Goal: Navigation & Orientation: Find specific page/section

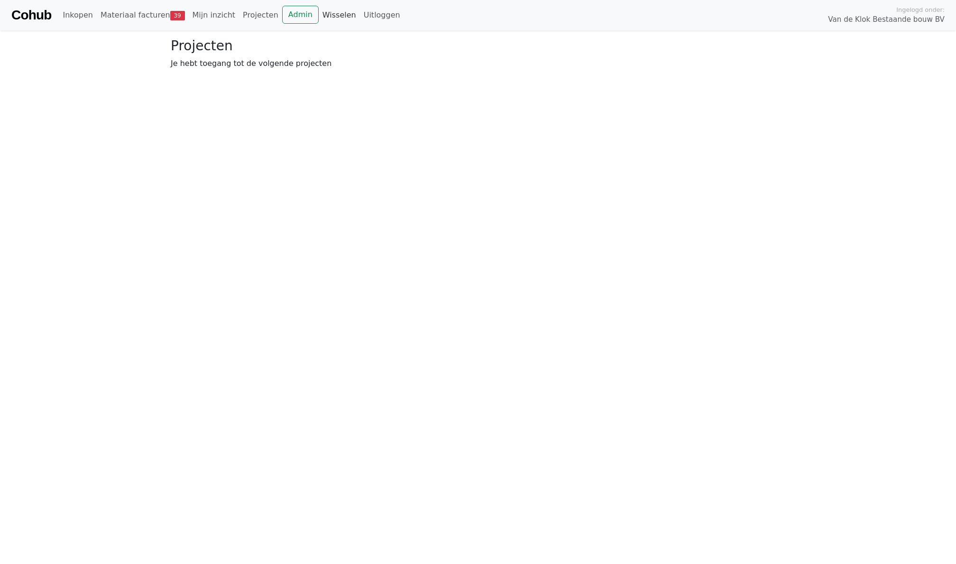
click at [325, 14] on link "Wisselen" at bounding box center [339, 15] width 41 height 19
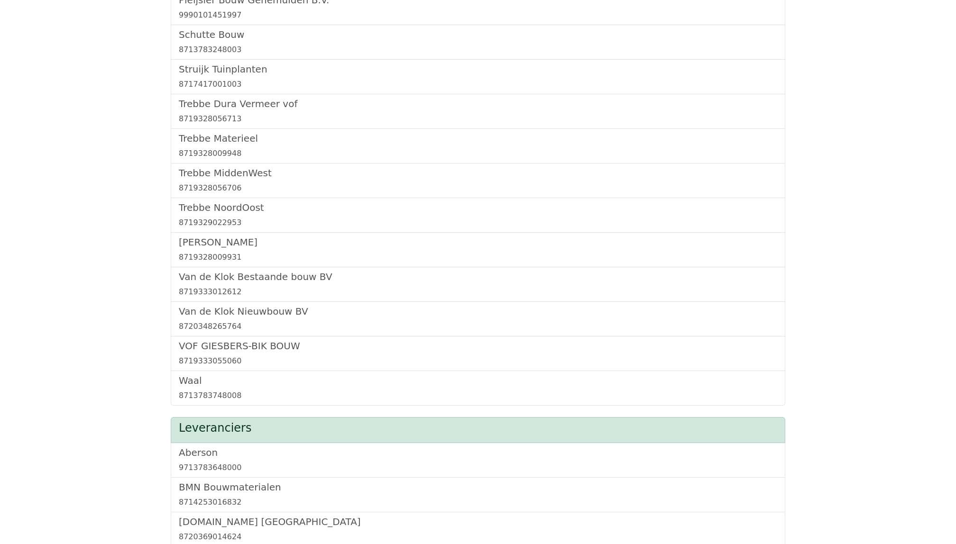
scroll to position [653, 0]
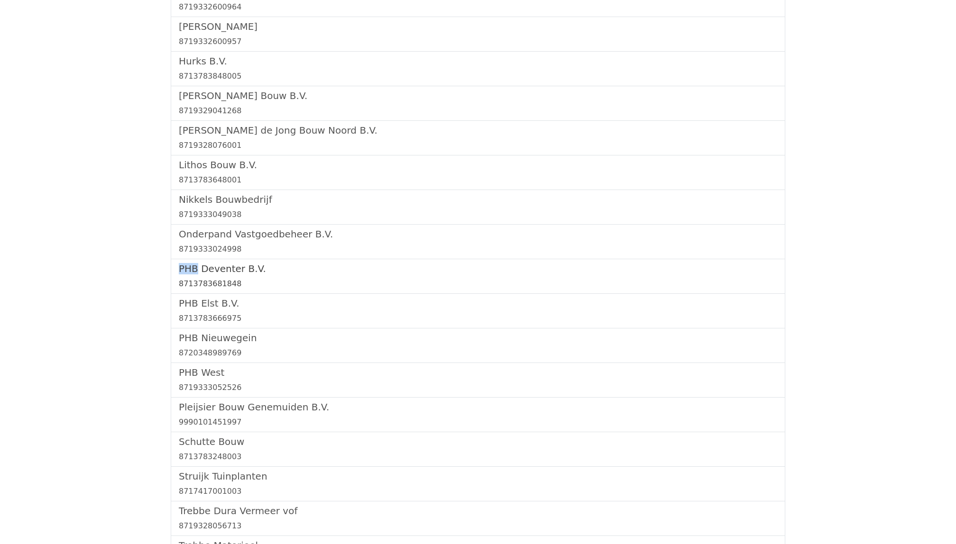
click at [196, 278] on link "PHB Deventer B.V. 8713783681848" at bounding box center [478, 276] width 598 height 27
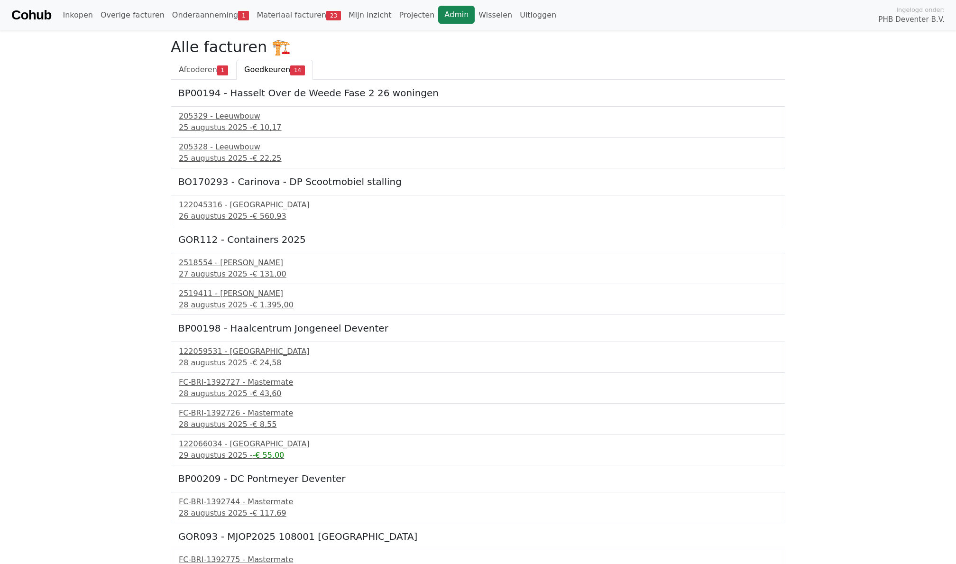
click at [440, 15] on link "Admin" at bounding box center [456, 15] width 37 height 18
click at [238, 15] on span "1" at bounding box center [243, 15] width 11 height 9
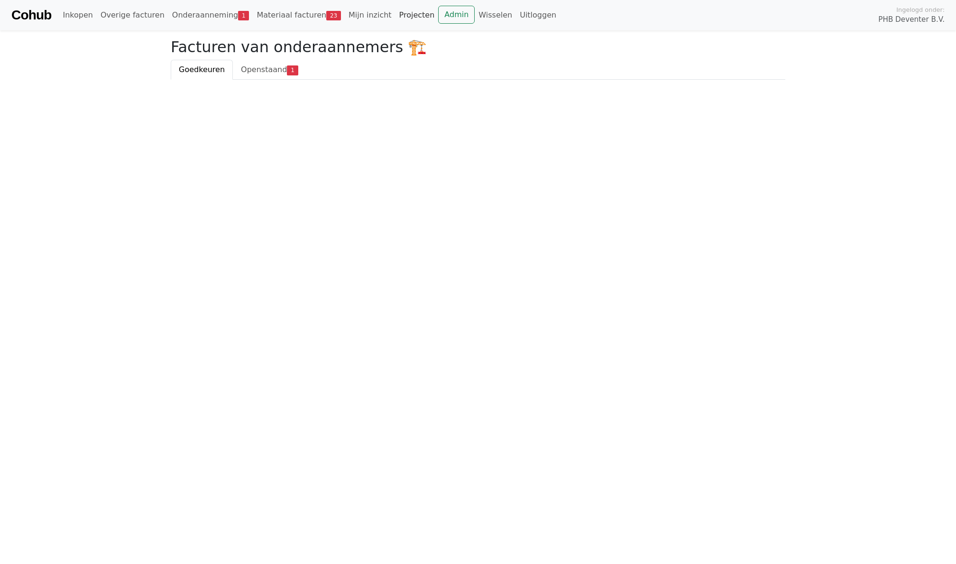
click at [419, 14] on link "Projecten" at bounding box center [416, 15] width 43 height 19
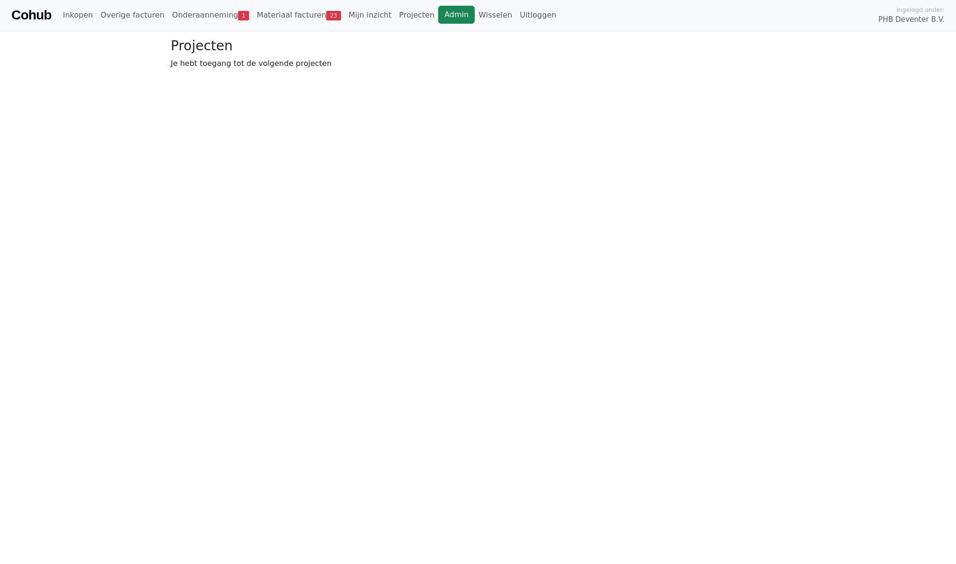
click at [438, 14] on link "Admin" at bounding box center [456, 15] width 37 height 18
click at [162, 20] on link "Materiaal facturen 23" at bounding box center [143, 15] width 92 height 19
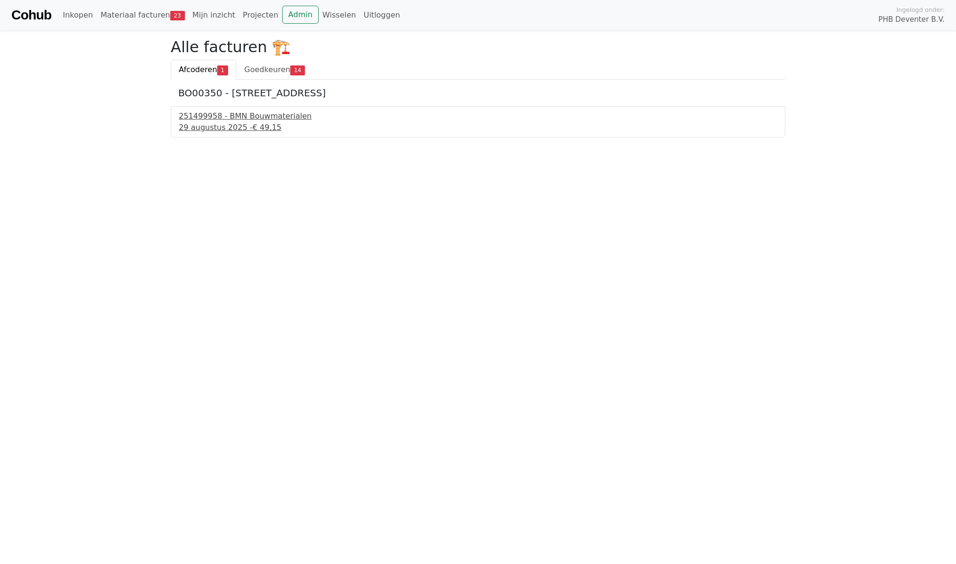
click at [214, 122] on div "[DATE] - € 49,15" at bounding box center [478, 127] width 598 height 11
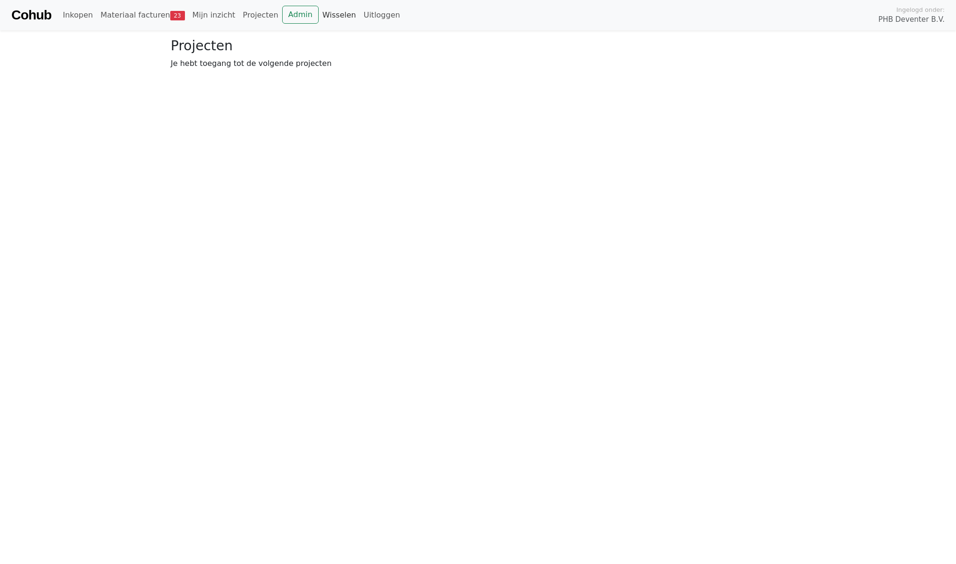
click at [325, 12] on link "Wisselen" at bounding box center [339, 15] width 41 height 19
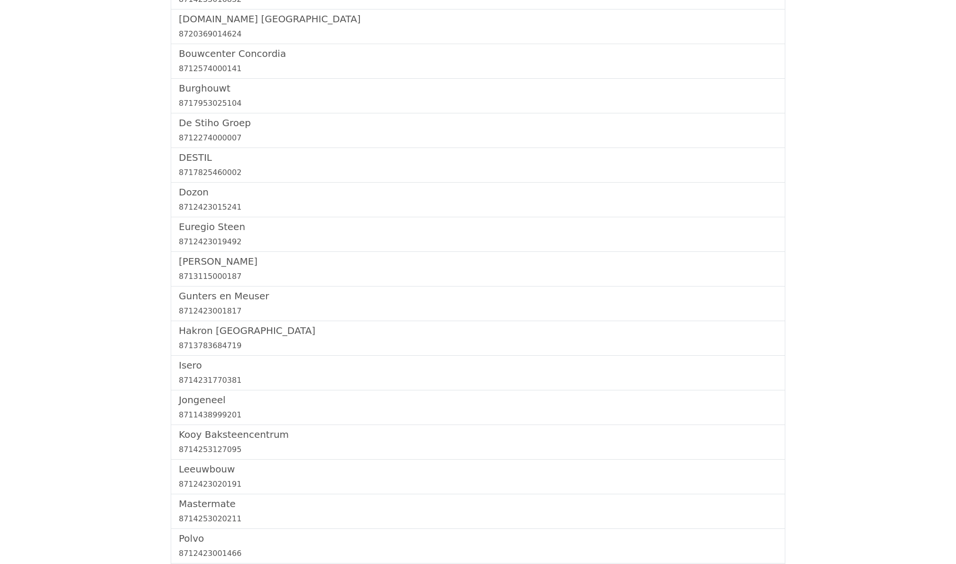
scroll to position [1044, 0]
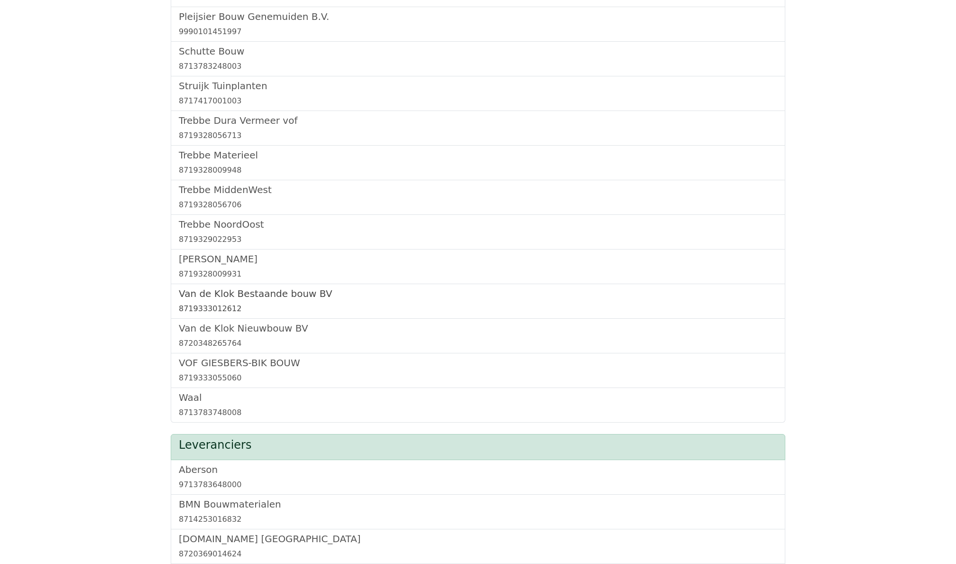
click at [253, 299] on h5 "Van de Klok Bestaande bouw BV" at bounding box center [478, 293] width 598 height 11
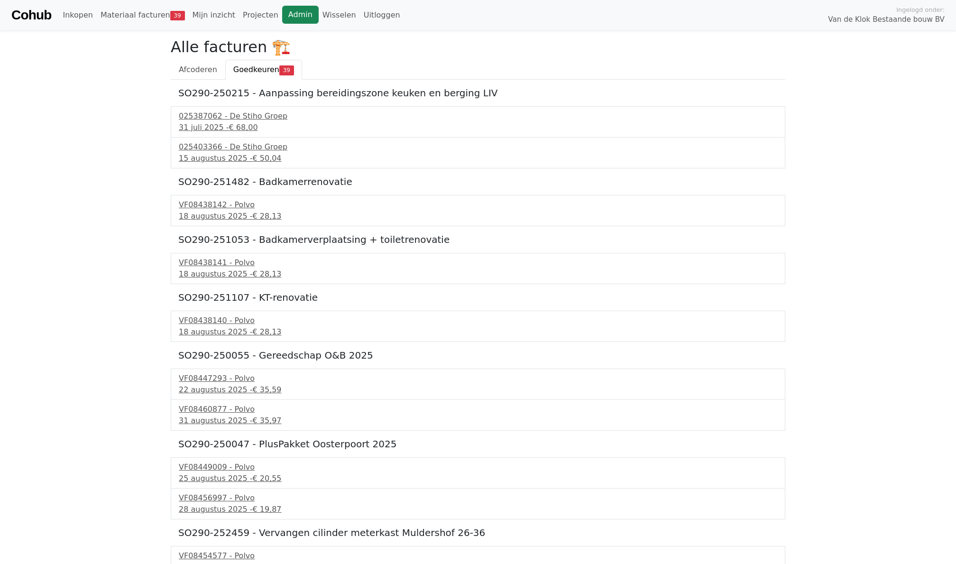
click at [292, 23] on link "Admin" at bounding box center [300, 15] width 37 height 18
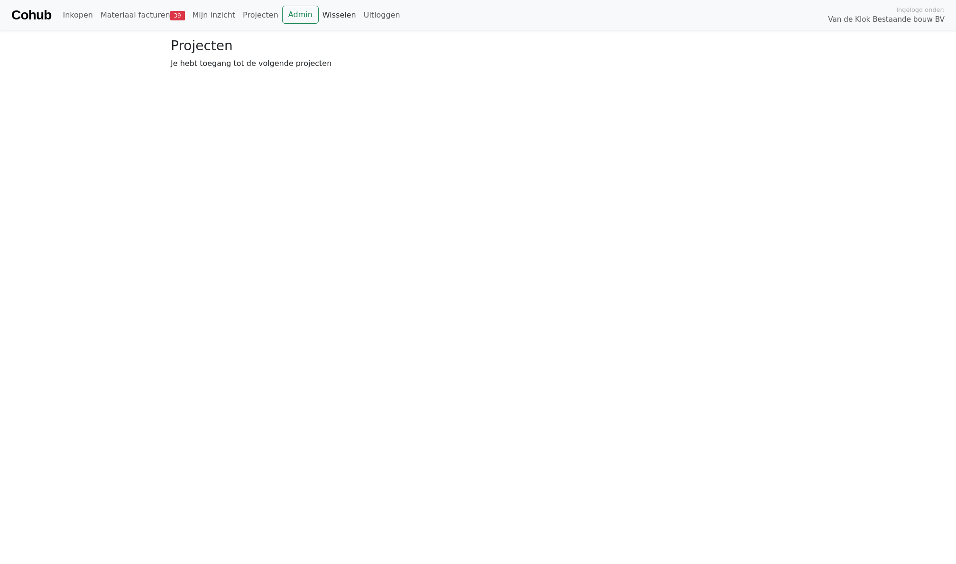
click at [329, 14] on link "Wisselen" at bounding box center [339, 15] width 41 height 19
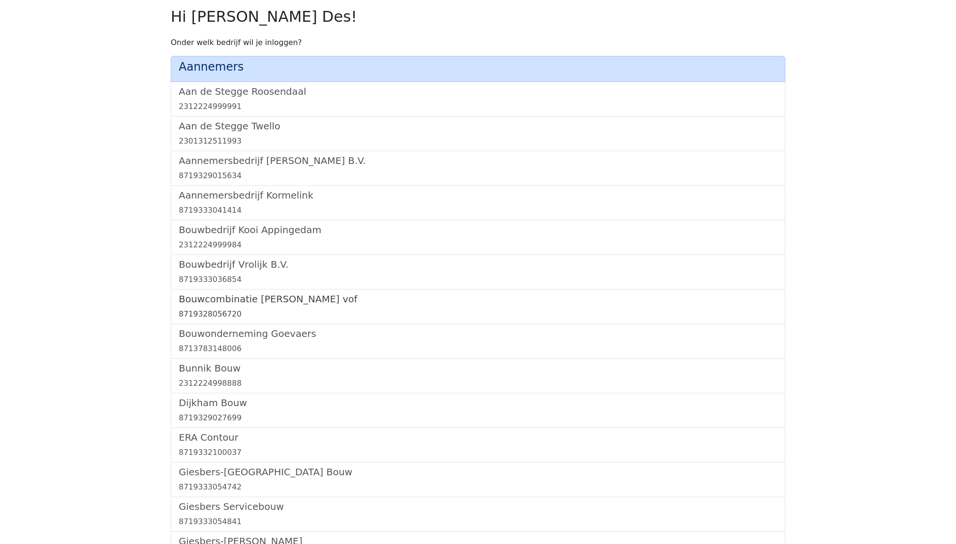
scroll to position [1070, 0]
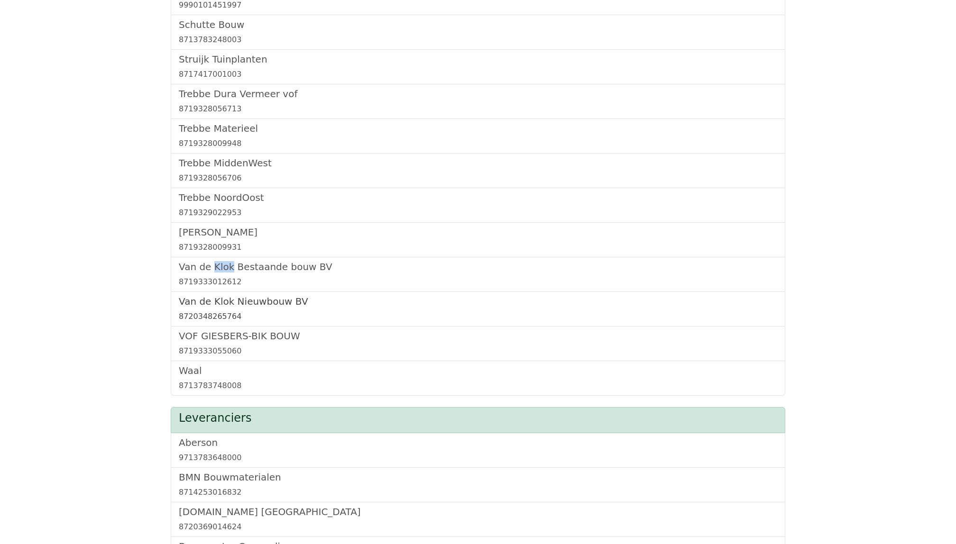
click at [230, 307] on h5 "Van de Klok Nieuwbouw BV" at bounding box center [478, 301] width 598 height 11
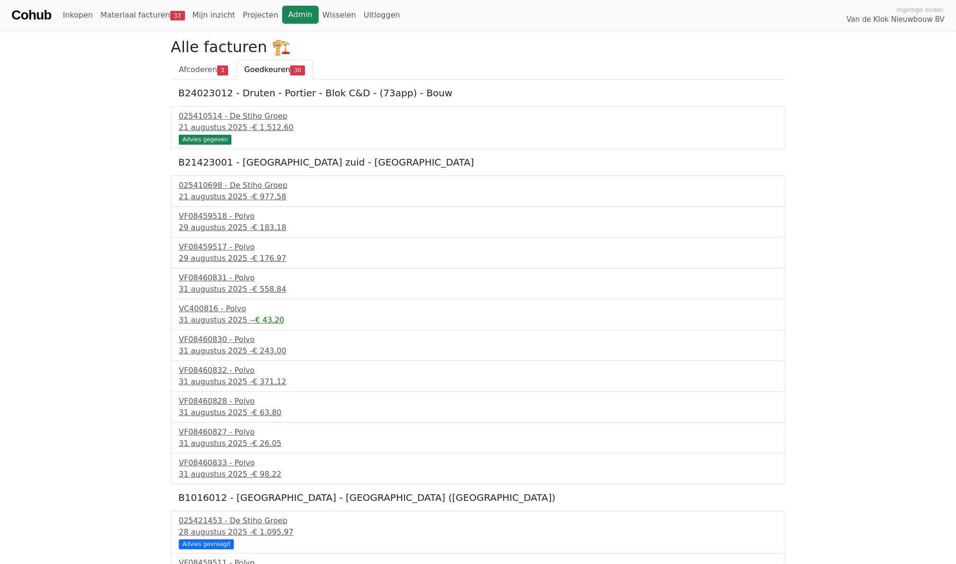
click at [293, 10] on link "Admin" at bounding box center [300, 15] width 37 height 18
